Goal: Task Accomplishment & Management: Use online tool/utility

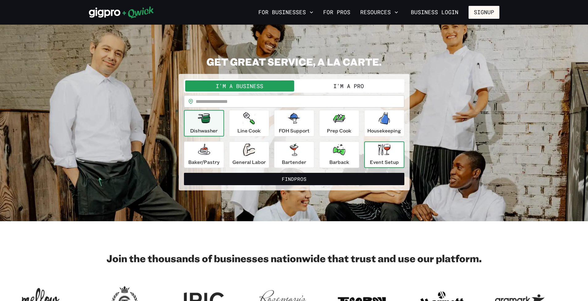
click at [371, 160] on p "Event Setup" at bounding box center [384, 162] width 29 height 7
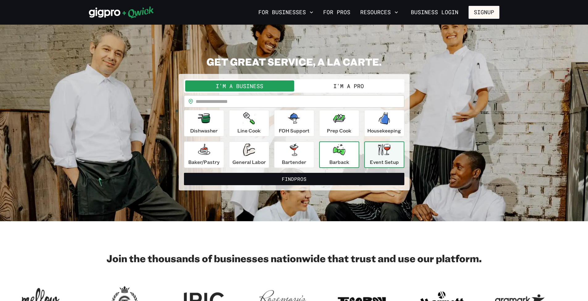
click at [333, 153] on icon "button" at bounding box center [339, 149] width 12 height 11
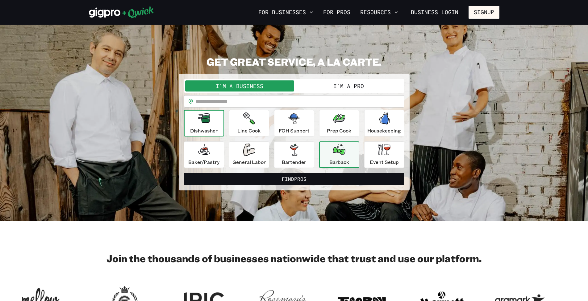
click at [206, 125] on div "Dishwasher" at bounding box center [203, 123] width 27 height 22
click at [329, 88] on button "I'm a Pro" at bounding box center [348, 86] width 109 height 11
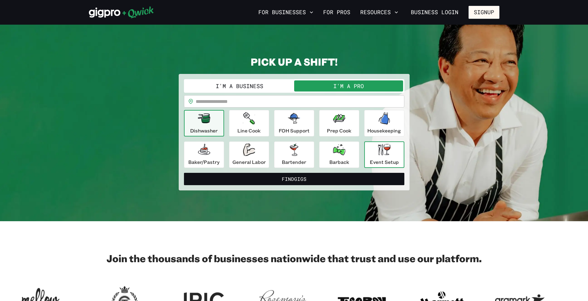
click at [378, 148] on icon "button" at bounding box center [384, 149] width 12 height 11
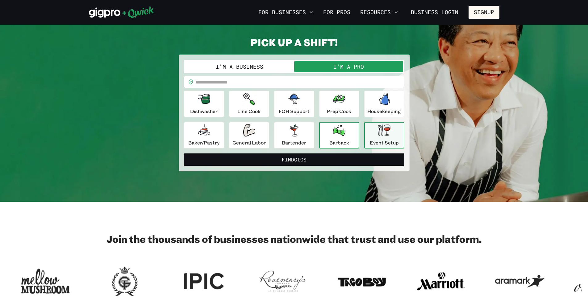
scroll to position [18, 0]
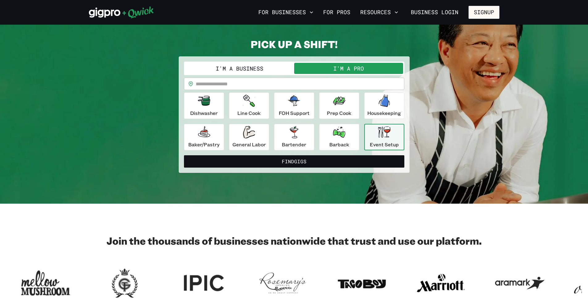
click at [373, 139] on div "Event Setup" at bounding box center [384, 137] width 29 height 22
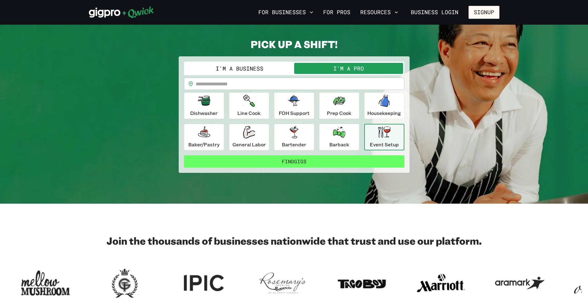
click at [348, 157] on button "Find Gigs" at bounding box center [294, 162] width 220 height 12
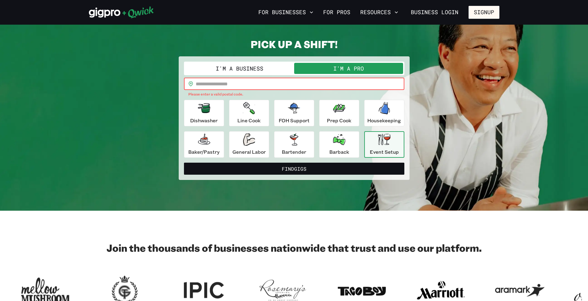
click at [271, 85] on input "text" at bounding box center [300, 84] width 209 height 12
type input "*****"
click at [294, 163] on button "Find Gigs" at bounding box center [294, 169] width 220 height 12
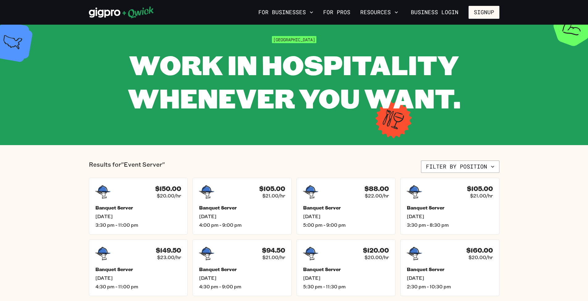
scroll to position [20, 0]
